Goal: Task Accomplishment & Management: Manage account settings

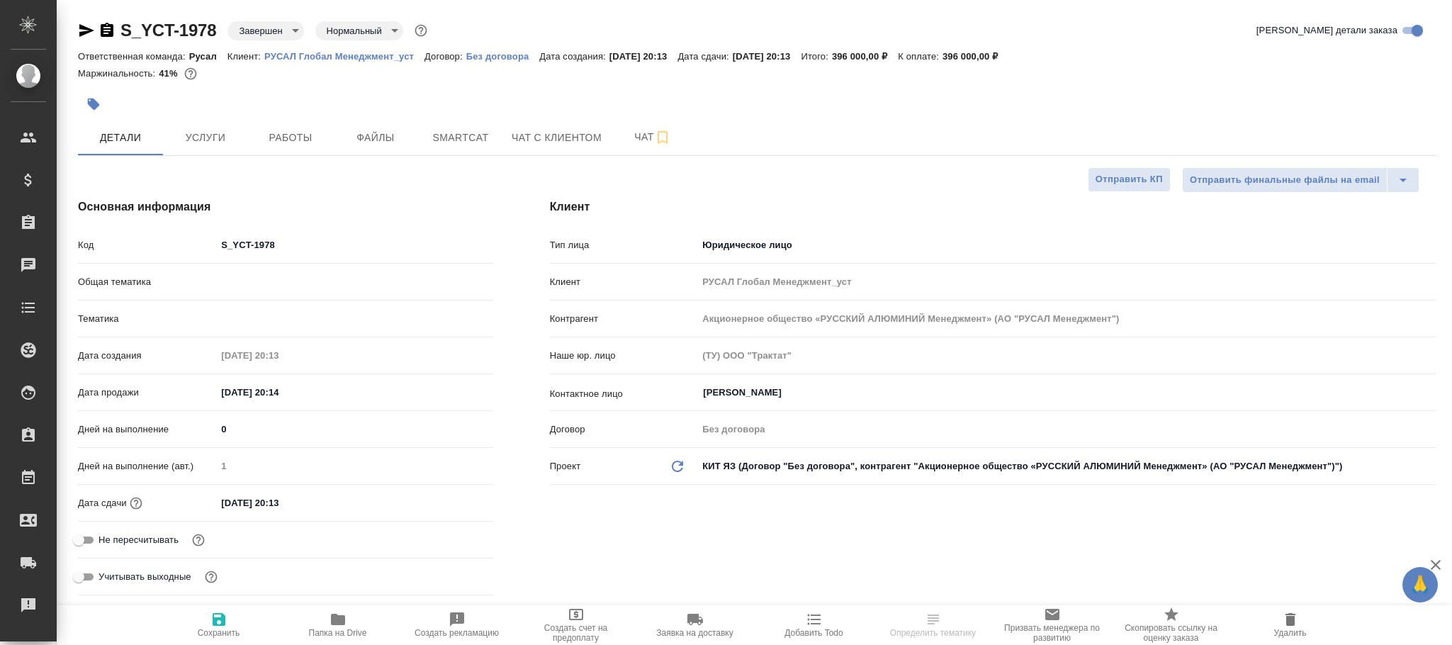
select select "RU"
type textarea "x"
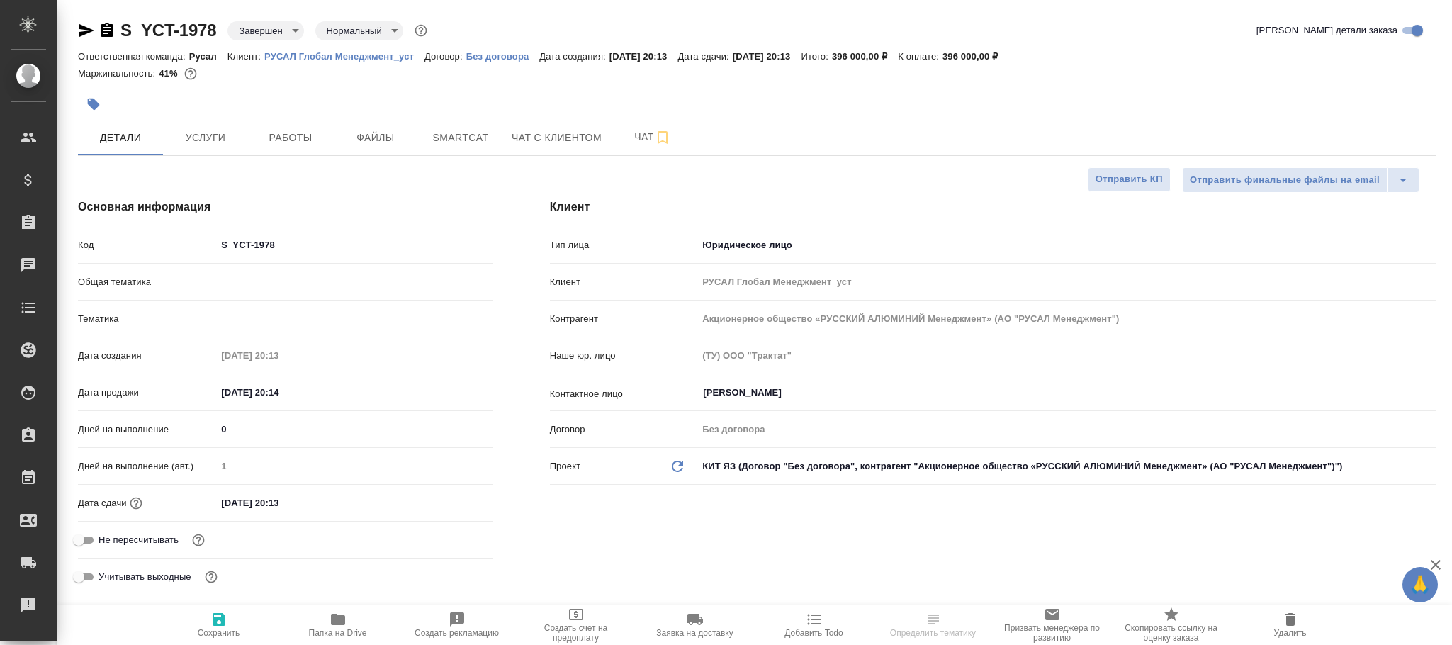
type textarea "x"
type input "[PERSON_NAME]"
type input "Русал"
type textarea "x"
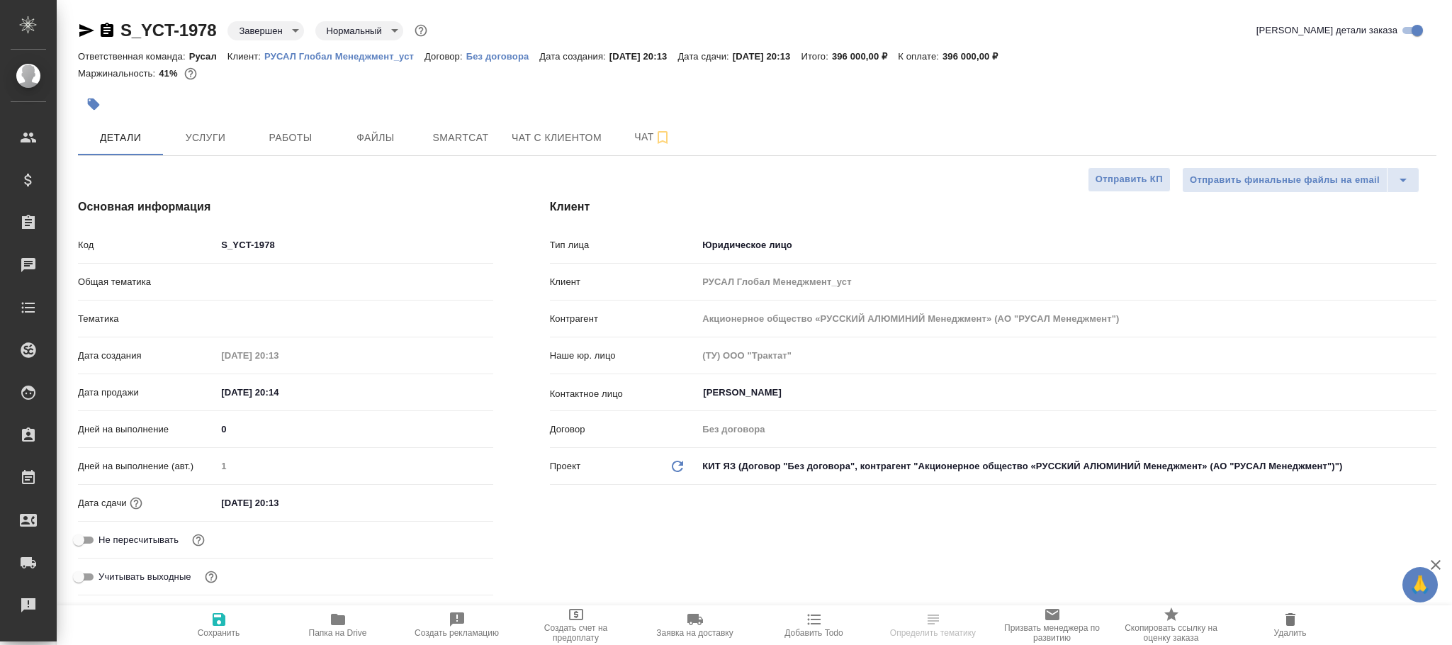
type textarea "x"
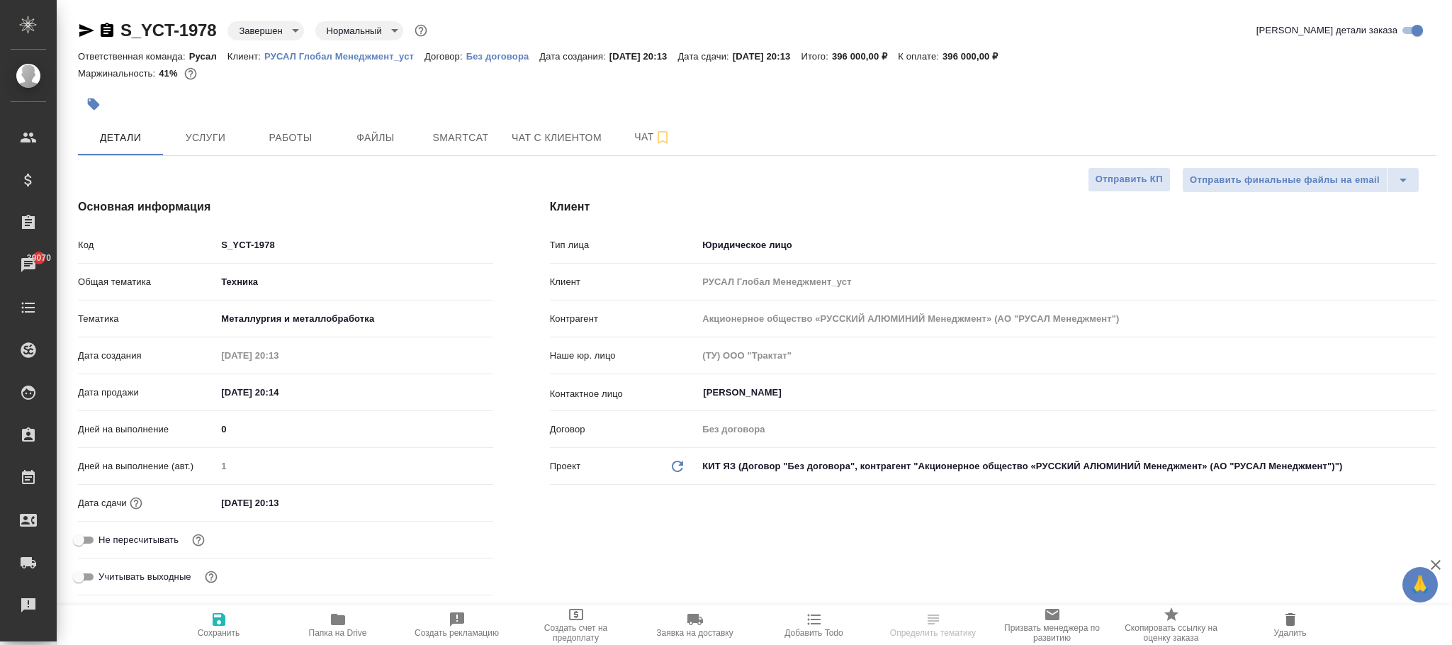
type textarea "x"
select select "RU"
type textarea "x"
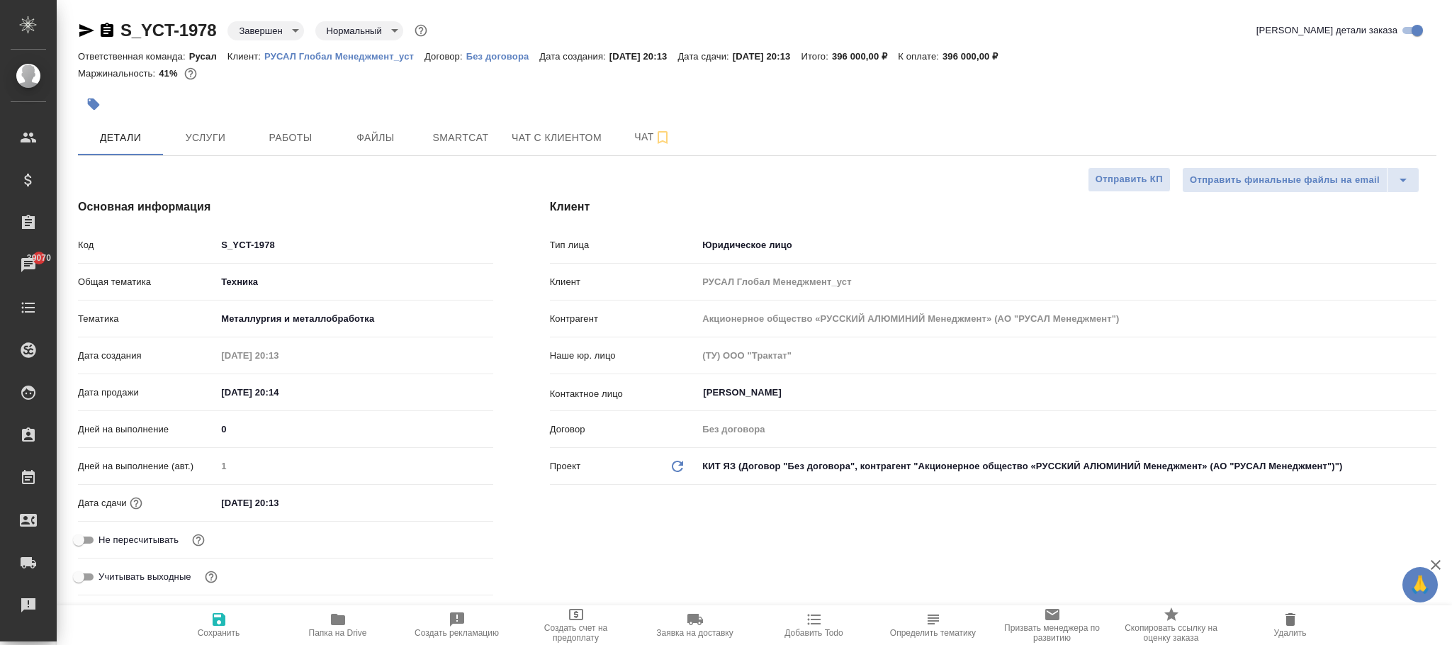
type textarea "x"
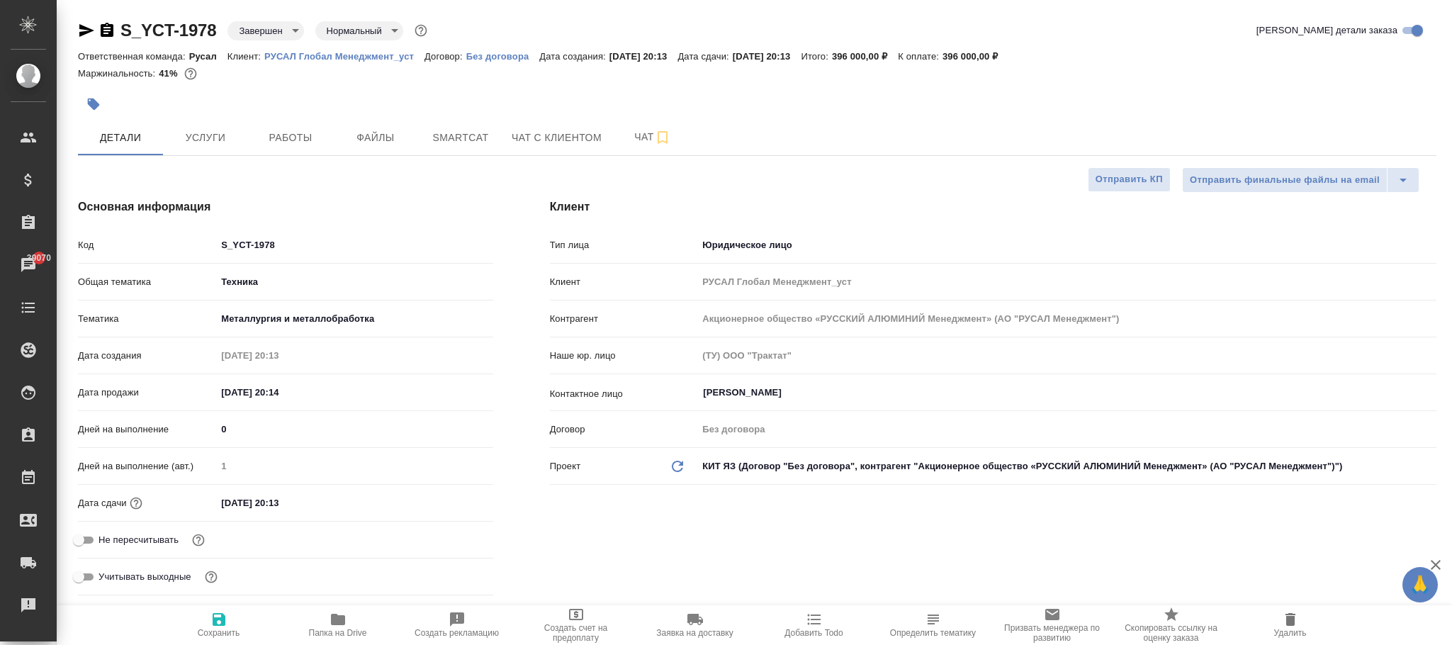
click at [271, 19] on div "S_YCT-1978 Завершен closed Нормальный normal" at bounding box center [254, 30] width 352 height 23
click at [269, 23] on body "🙏 .cls-1 fill:#fff; AWATERA [PERSON_NAME][PERSON_NAME] Спецификации Заказы 3907…" at bounding box center [726, 322] width 1452 height 645
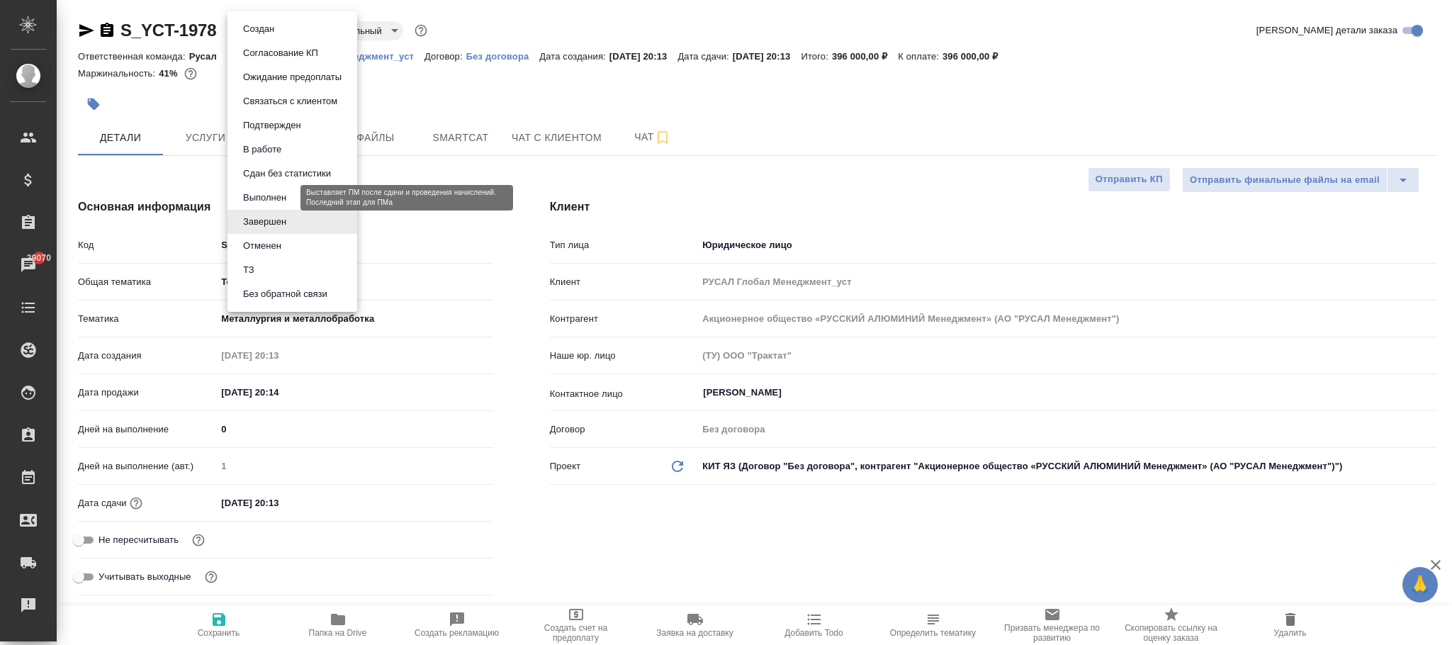
drag, startPoint x: 278, startPoint y: 192, endPoint x: 288, endPoint y: 191, distance: 9.2
click at [277, 192] on button "Выполнен" at bounding box center [265, 198] width 52 height 16
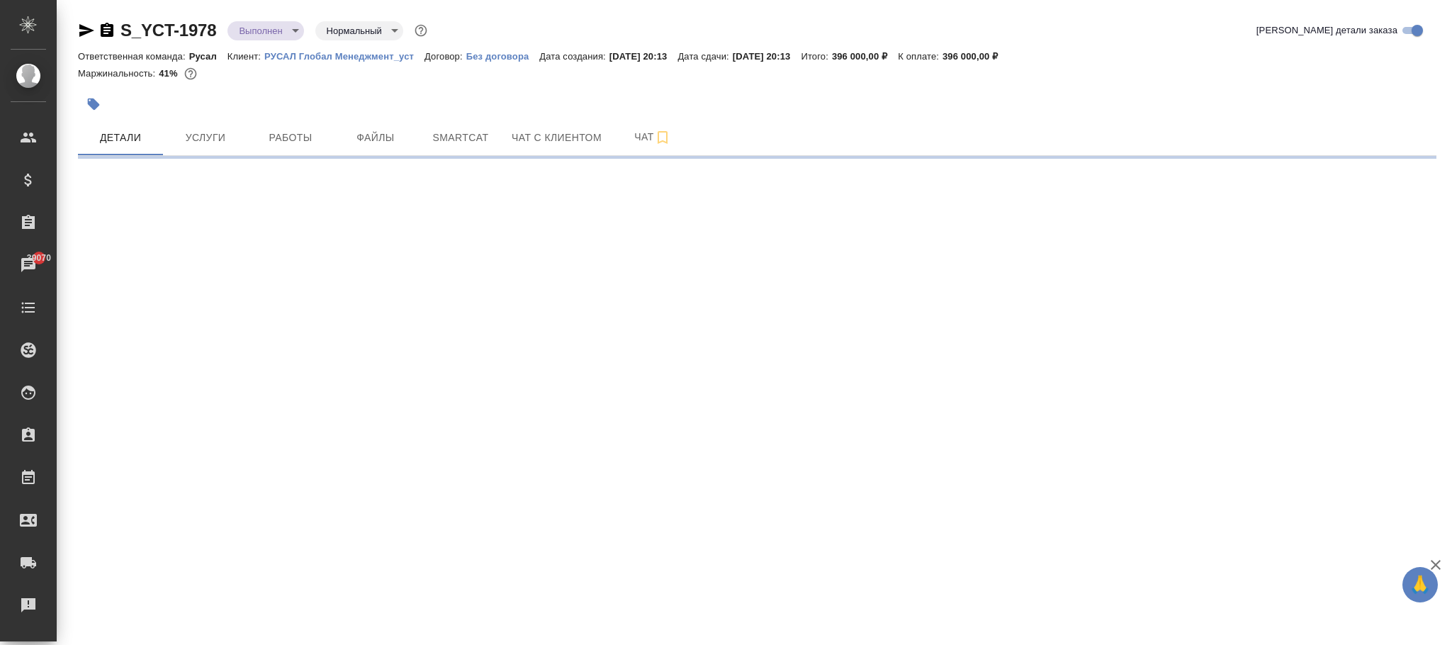
select select "RU"
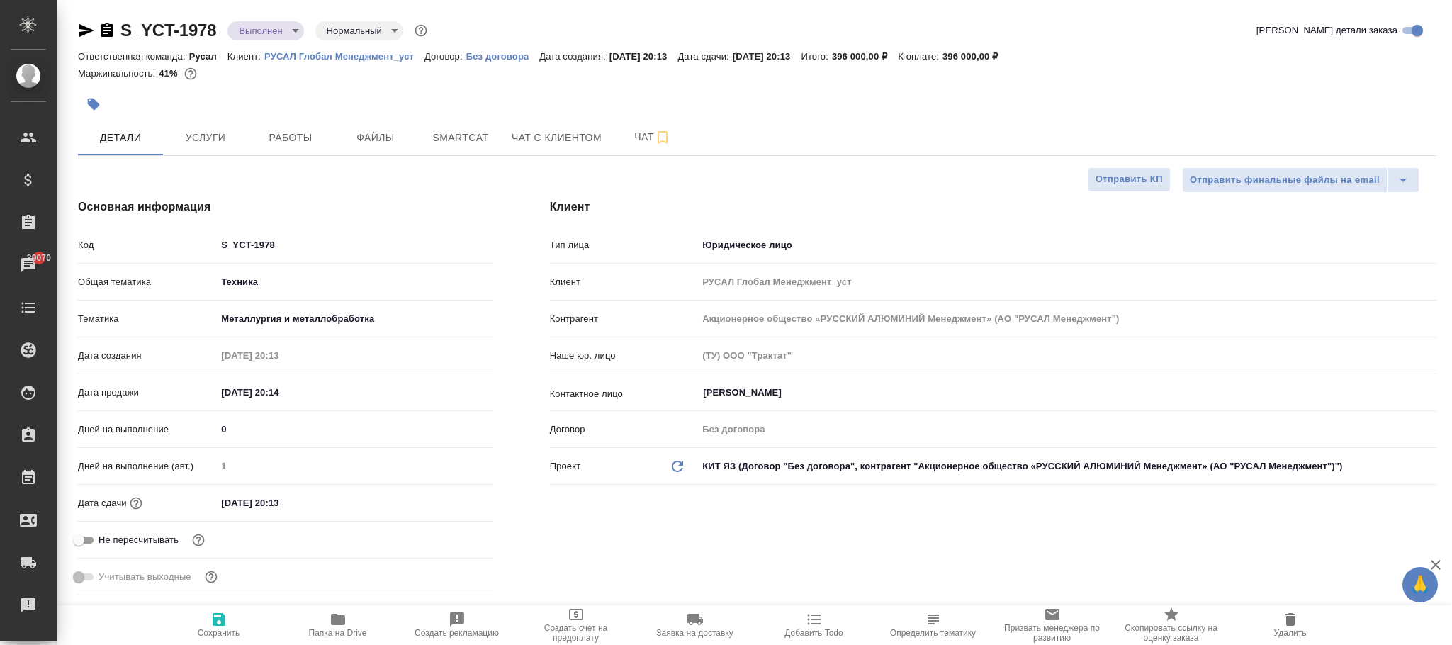
type textarea "x"
click at [226, 629] on span "Сохранить" at bounding box center [219, 633] width 43 height 10
type textarea "x"
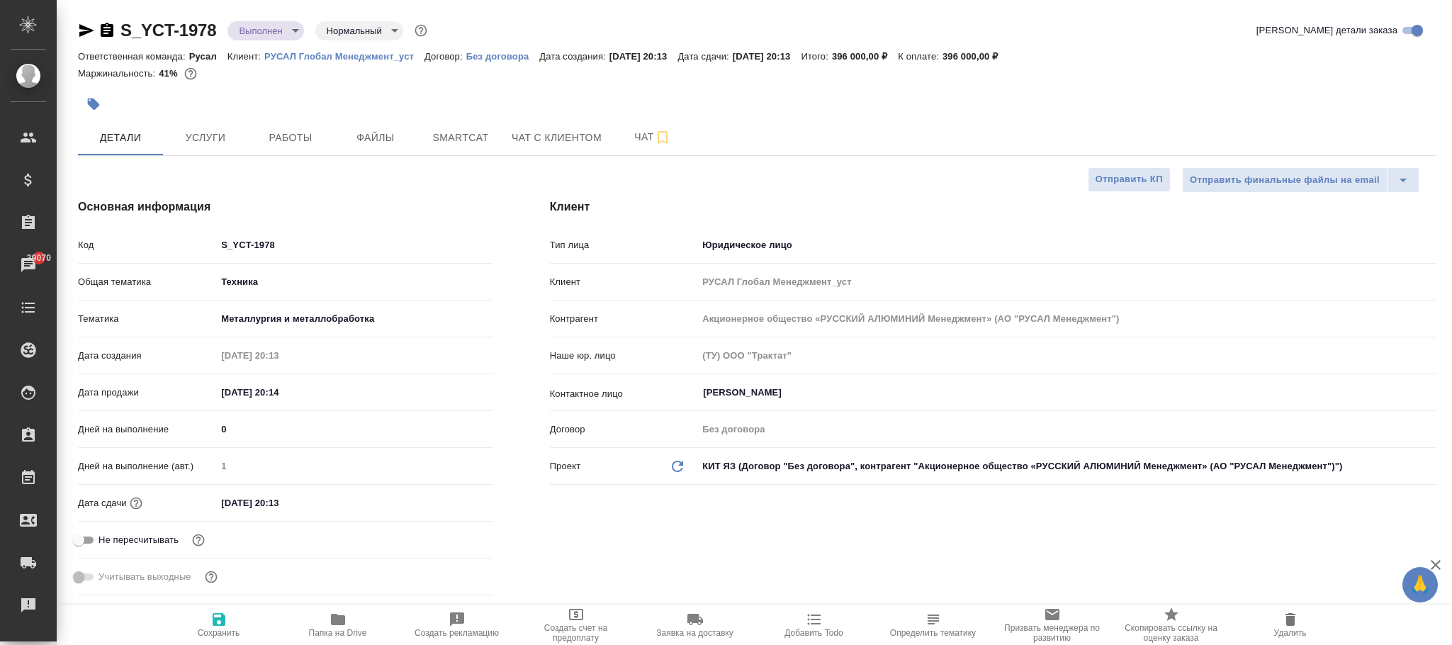
type textarea "x"
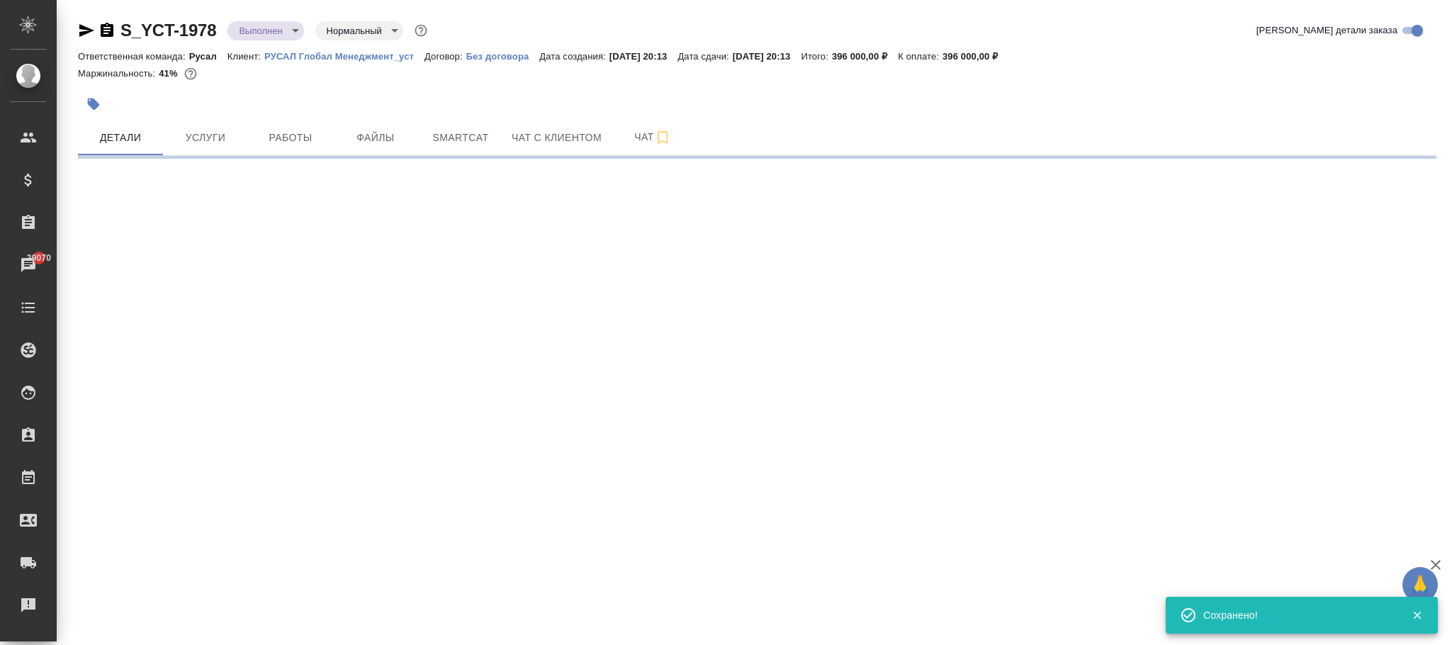
select select "RU"
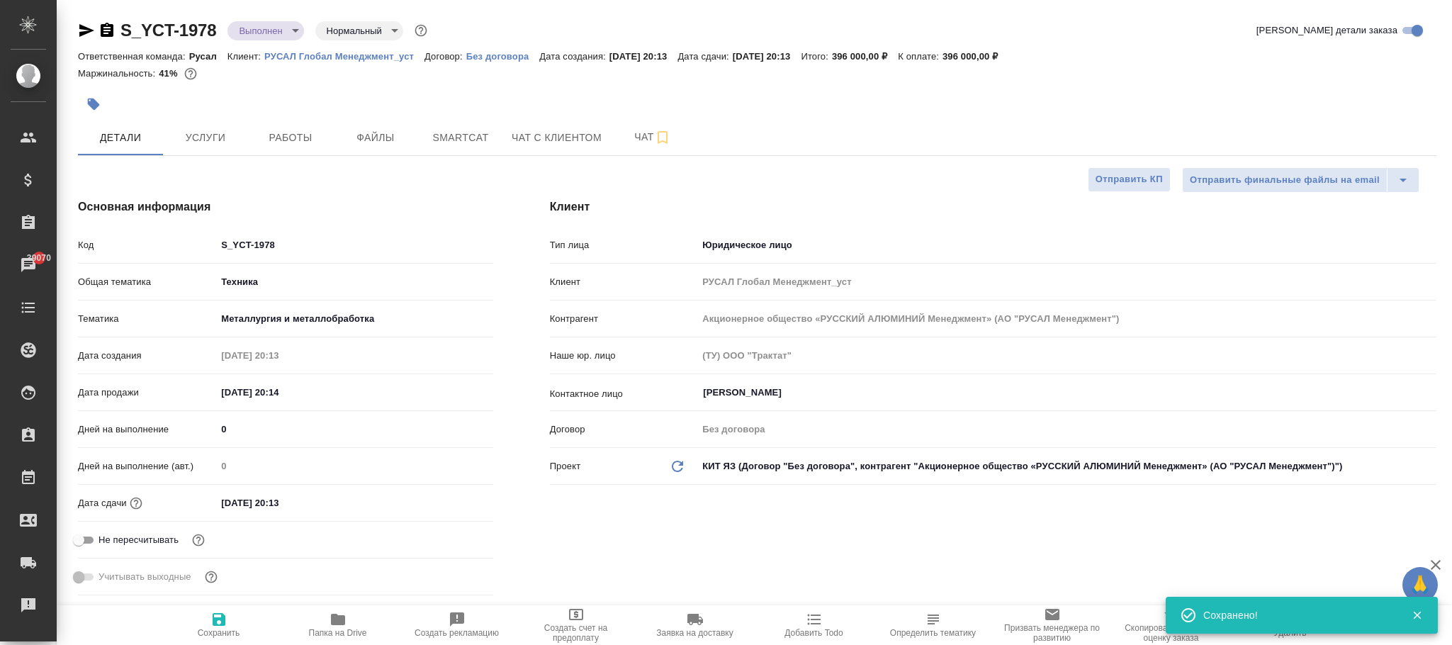
type textarea "x"
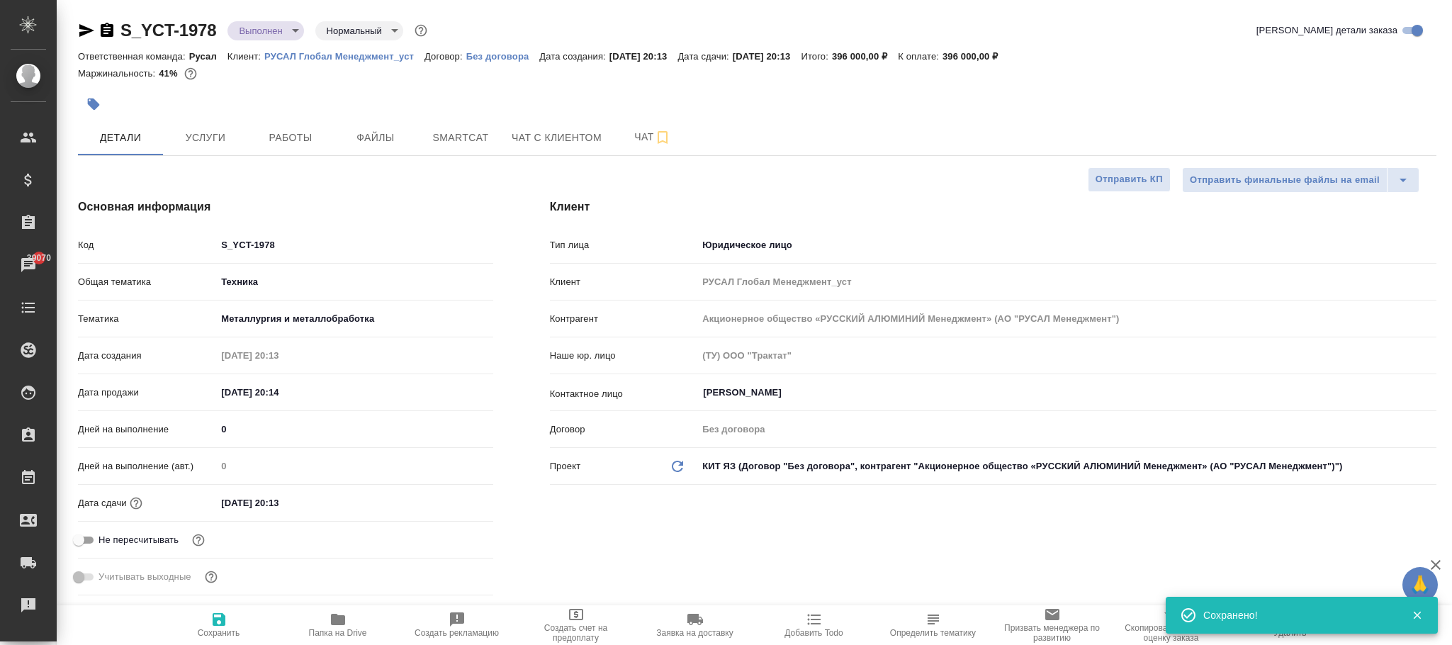
type textarea "x"
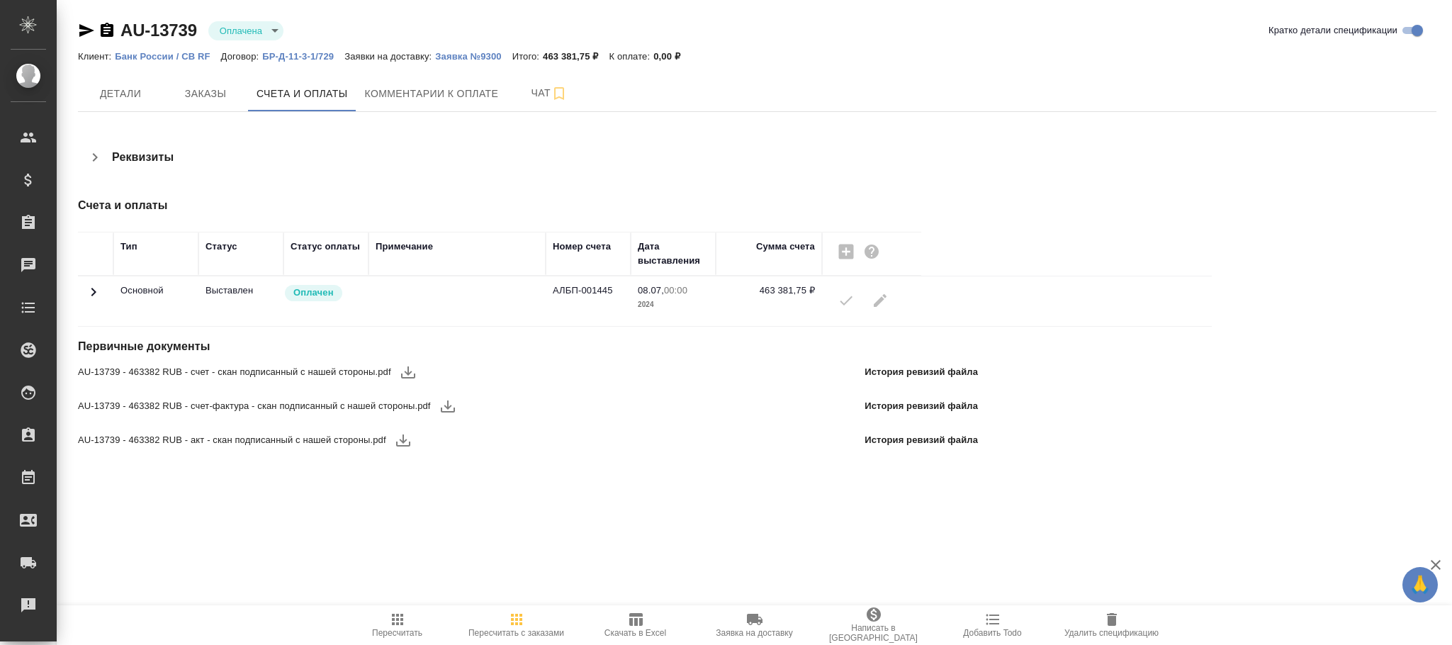
scroll to position [172, 0]
click at [307, 60] on p "БР-Д-11-3-1/729" at bounding box center [303, 56] width 82 height 11
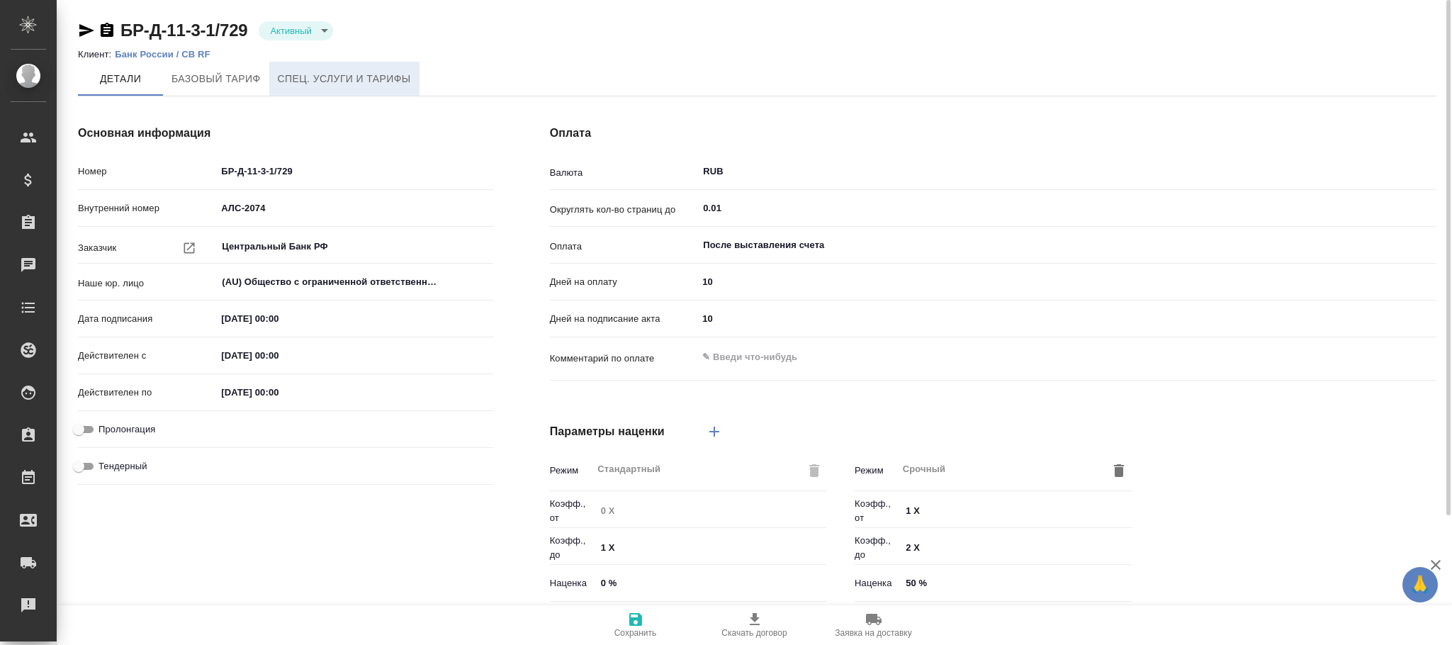
click at [339, 87] on span "Спец. услуги и тарифы" at bounding box center [344, 79] width 133 height 18
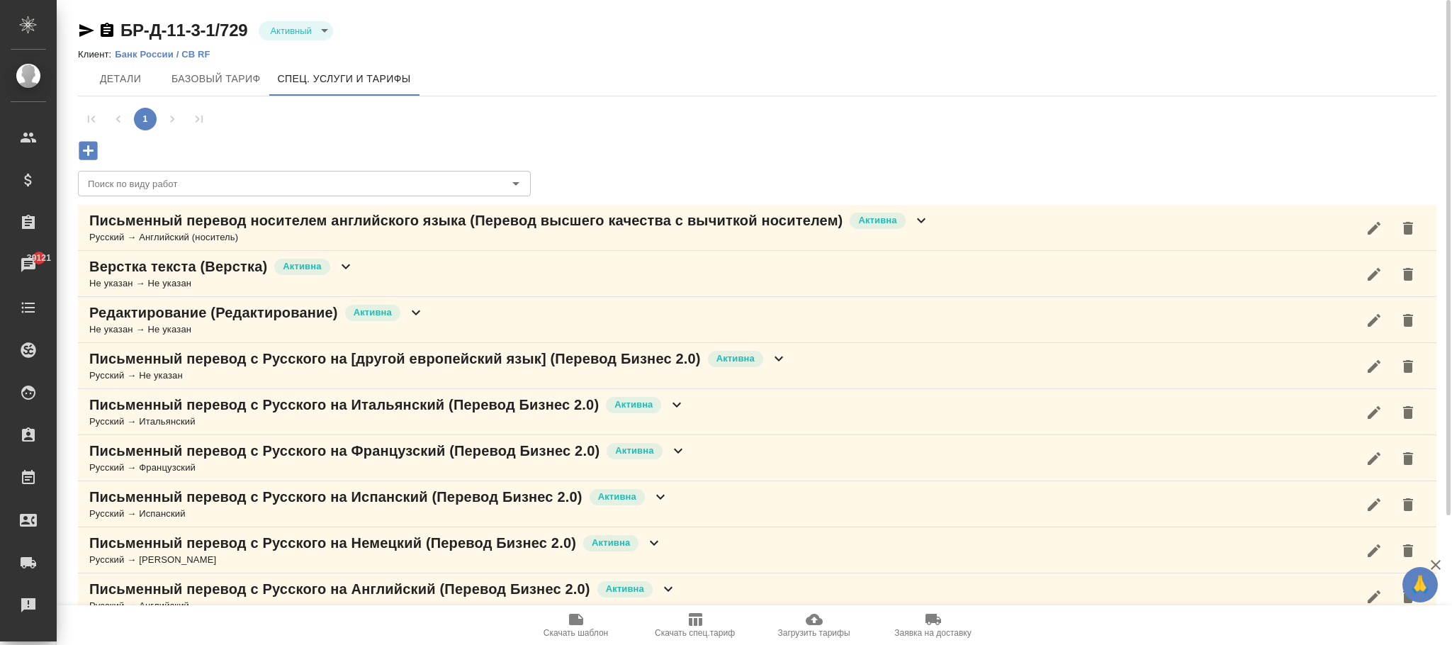
click at [689, 619] on icon "button" at bounding box center [695, 619] width 13 height 13
